Goal: Transaction & Acquisition: Purchase product/service

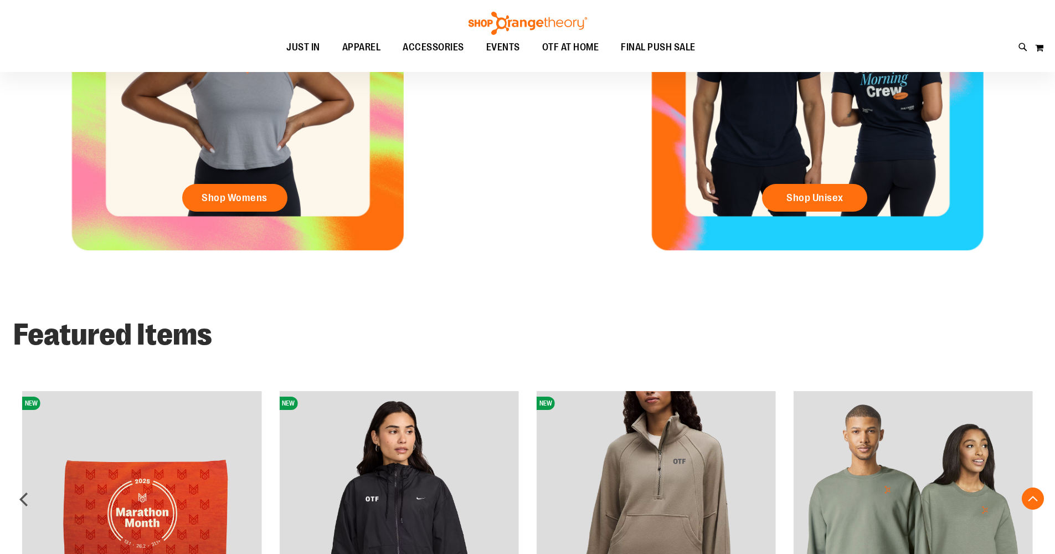
scroll to position [368, 0]
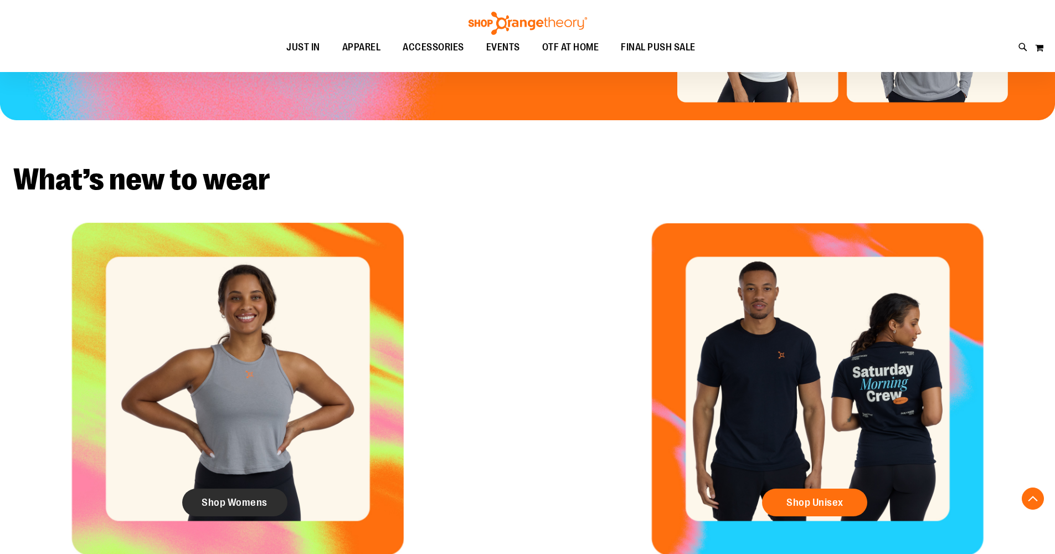
click at [230, 498] on span "Shop Womens" at bounding box center [235, 502] width 66 height 12
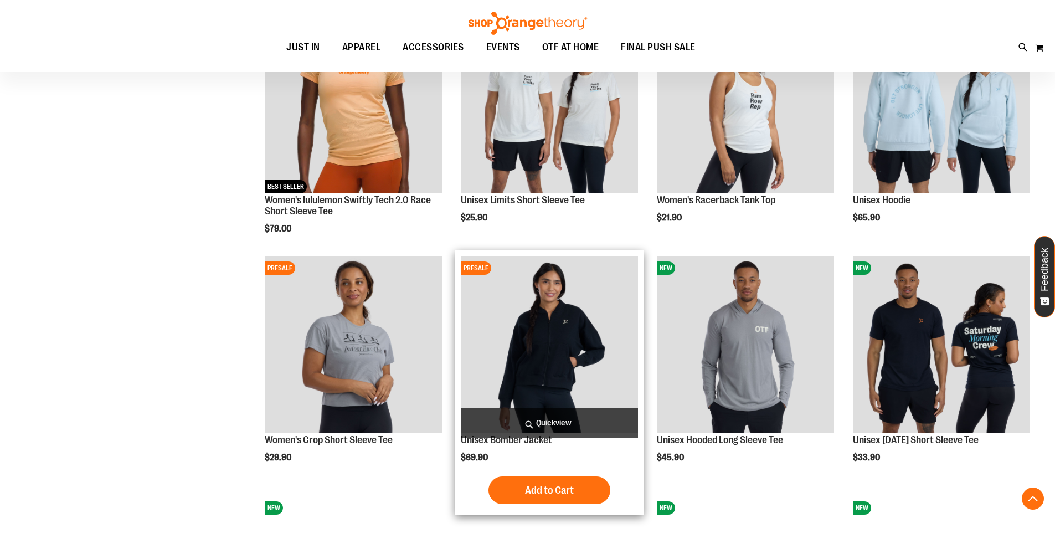
scroll to position [942, 0]
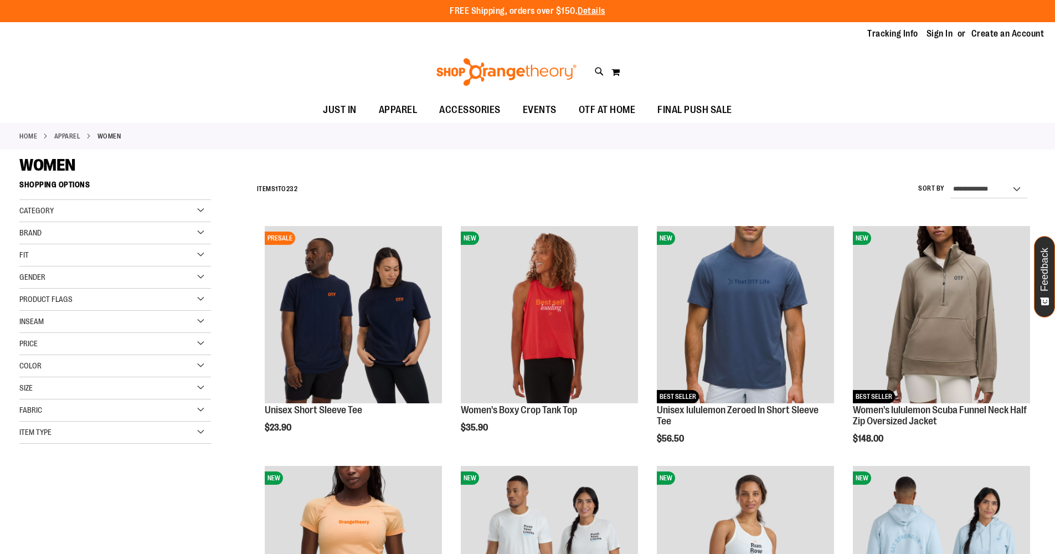
click at [203, 252] on div "Fit" at bounding box center [115, 255] width 192 height 22
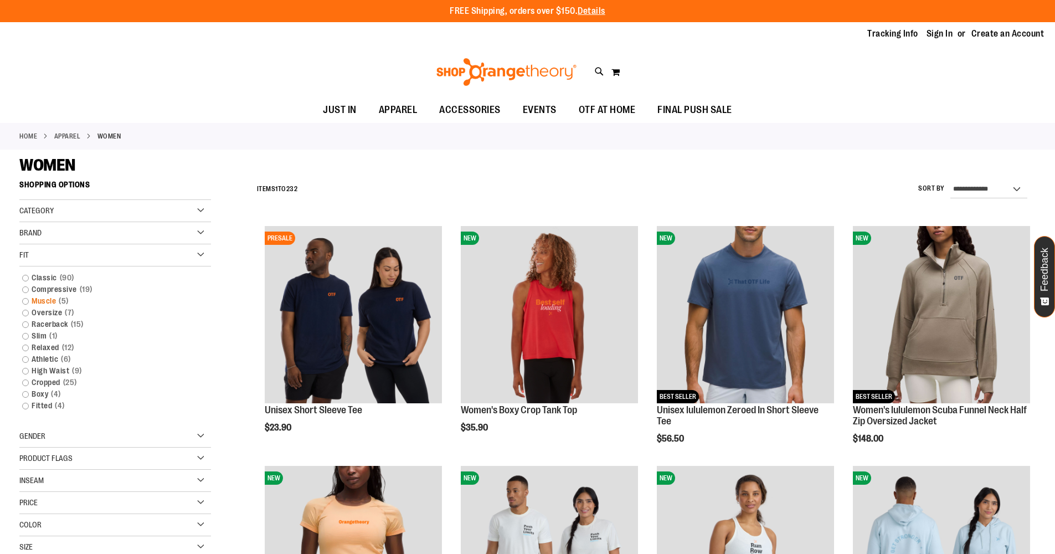
click at [23, 298] on link "Muscle 5 items" at bounding box center [109, 301] width 184 height 12
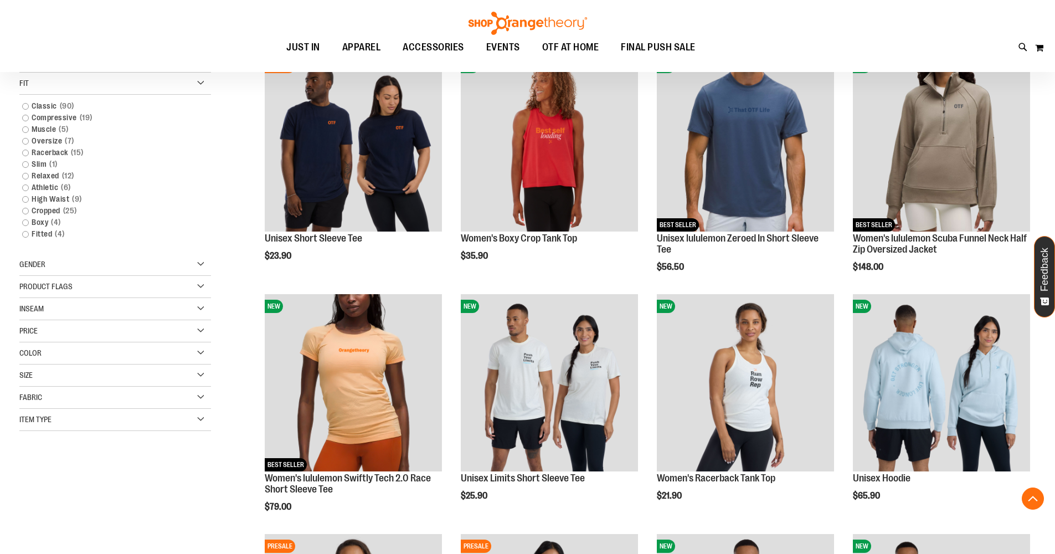
scroll to position [174, 0]
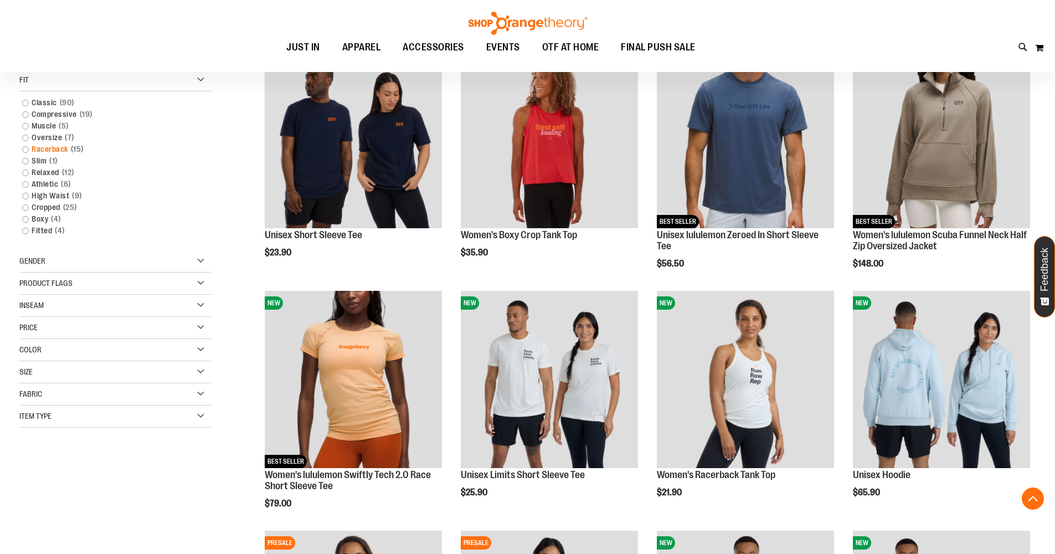
click at [26, 148] on link "Racerback 15 items" at bounding box center [109, 149] width 184 height 12
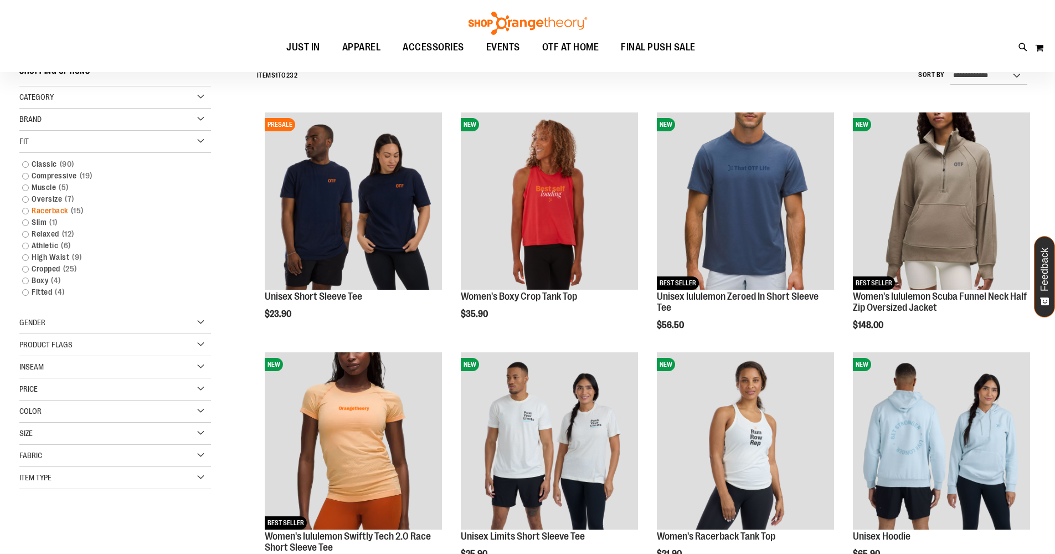
scroll to position [103, 0]
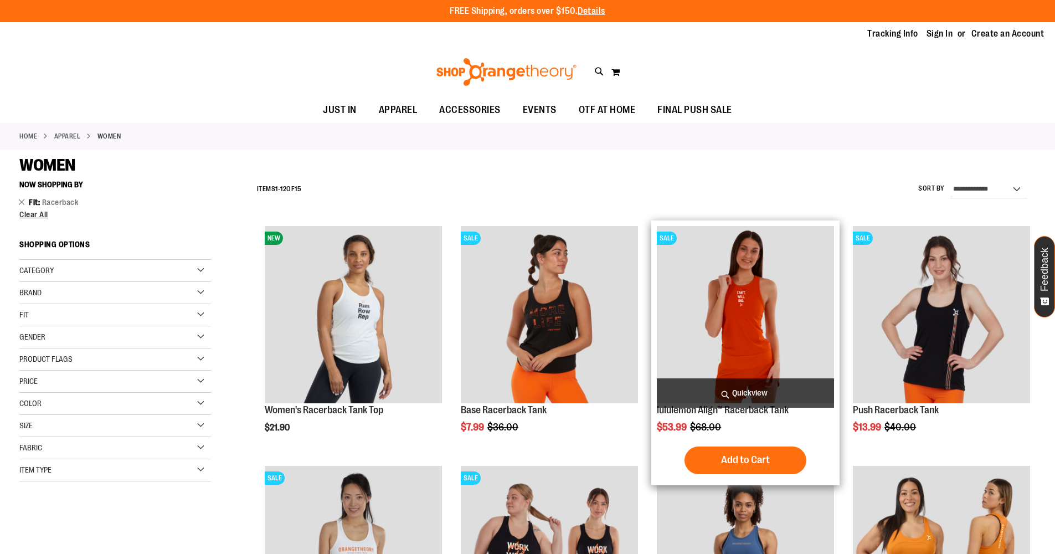
click at [746, 286] on img "product" at bounding box center [745, 314] width 177 height 177
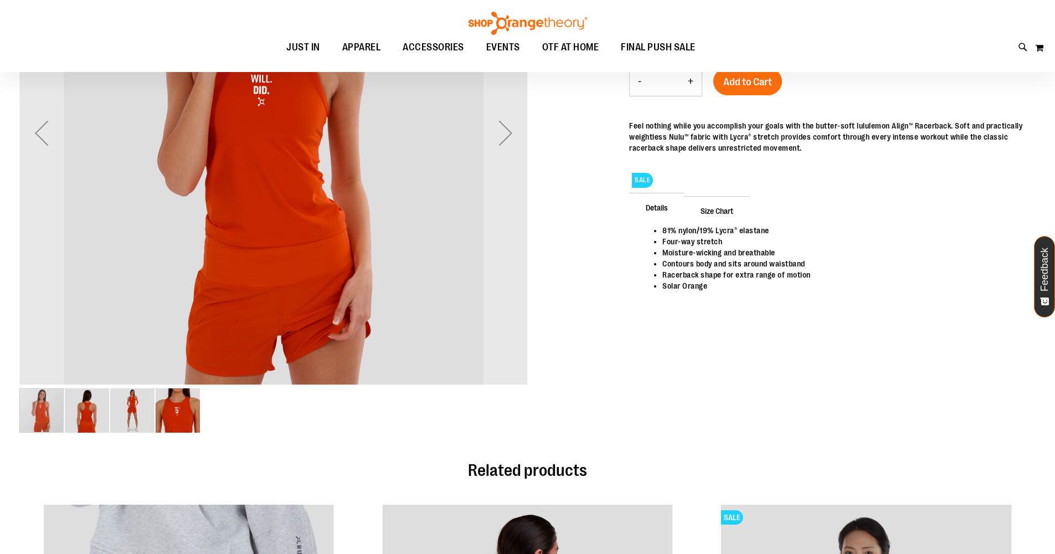
scroll to position [82, 0]
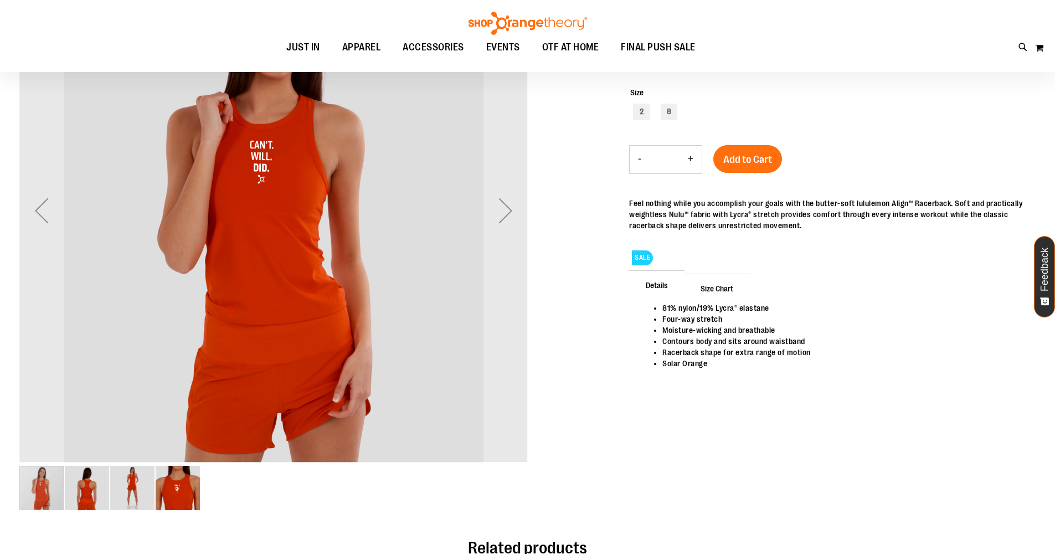
click at [82, 492] on img "image 2 of 4" at bounding box center [87, 488] width 44 height 44
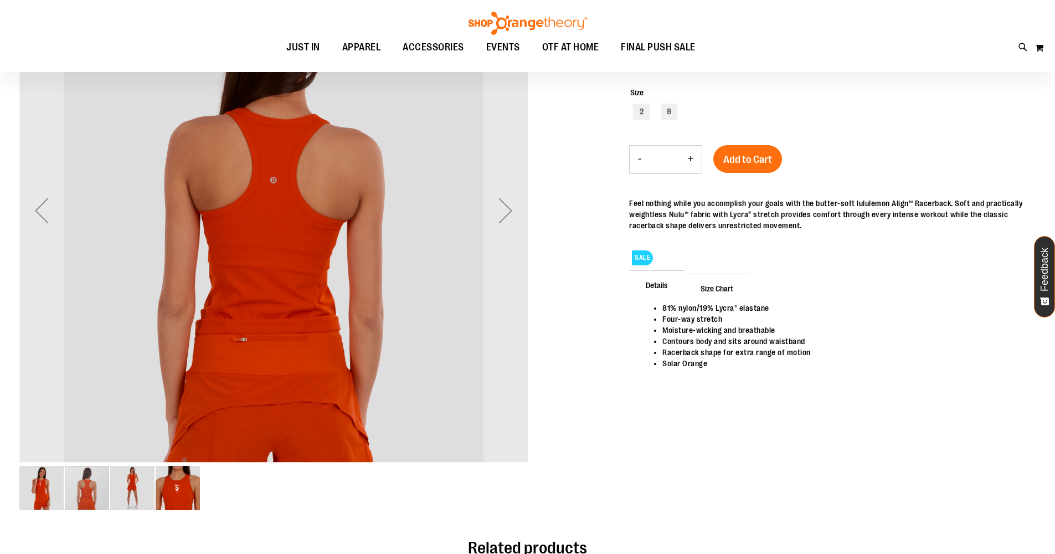
click at [139, 492] on img "image 3 of 4" at bounding box center [132, 488] width 44 height 44
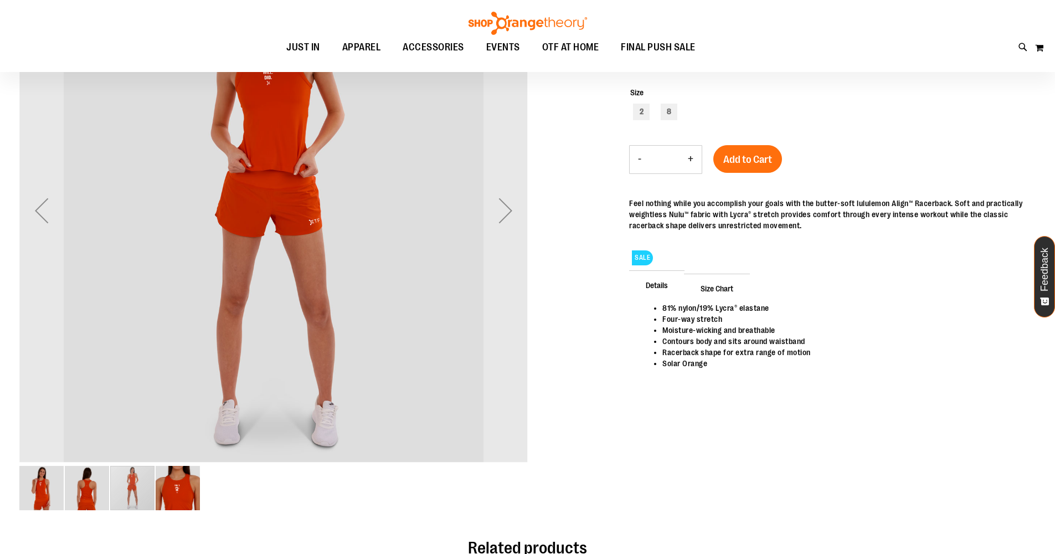
click at [188, 493] on img "image 4 of 4" at bounding box center [178, 488] width 44 height 44
